Goal: Check status: Check status

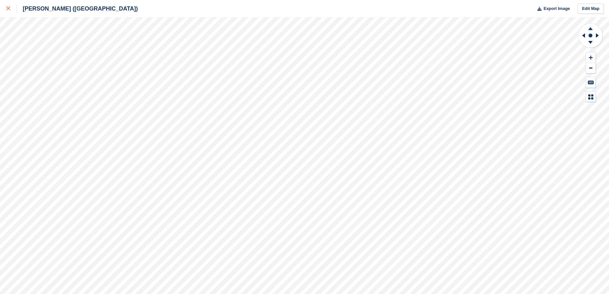
click at [7, 9] on icon at bounding box center [8, 8] width 4 height 4
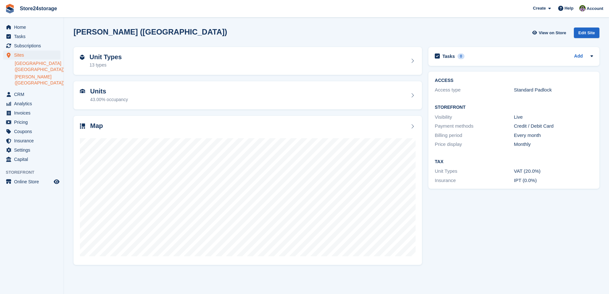
click at [23, 65] on link "[GEOGRAPHIC_DATA] ([GEOGRAPHIC_DATA])" at bounding box center [38, 66] width 46 height 12
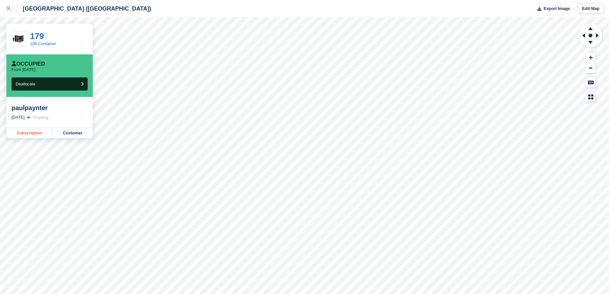
click at [20, 132] on link "Subscription" at bounding box center [29, 133] width 46 height 10
